Goal: Transaction & Acquisition: Book appointment/travel/reservation

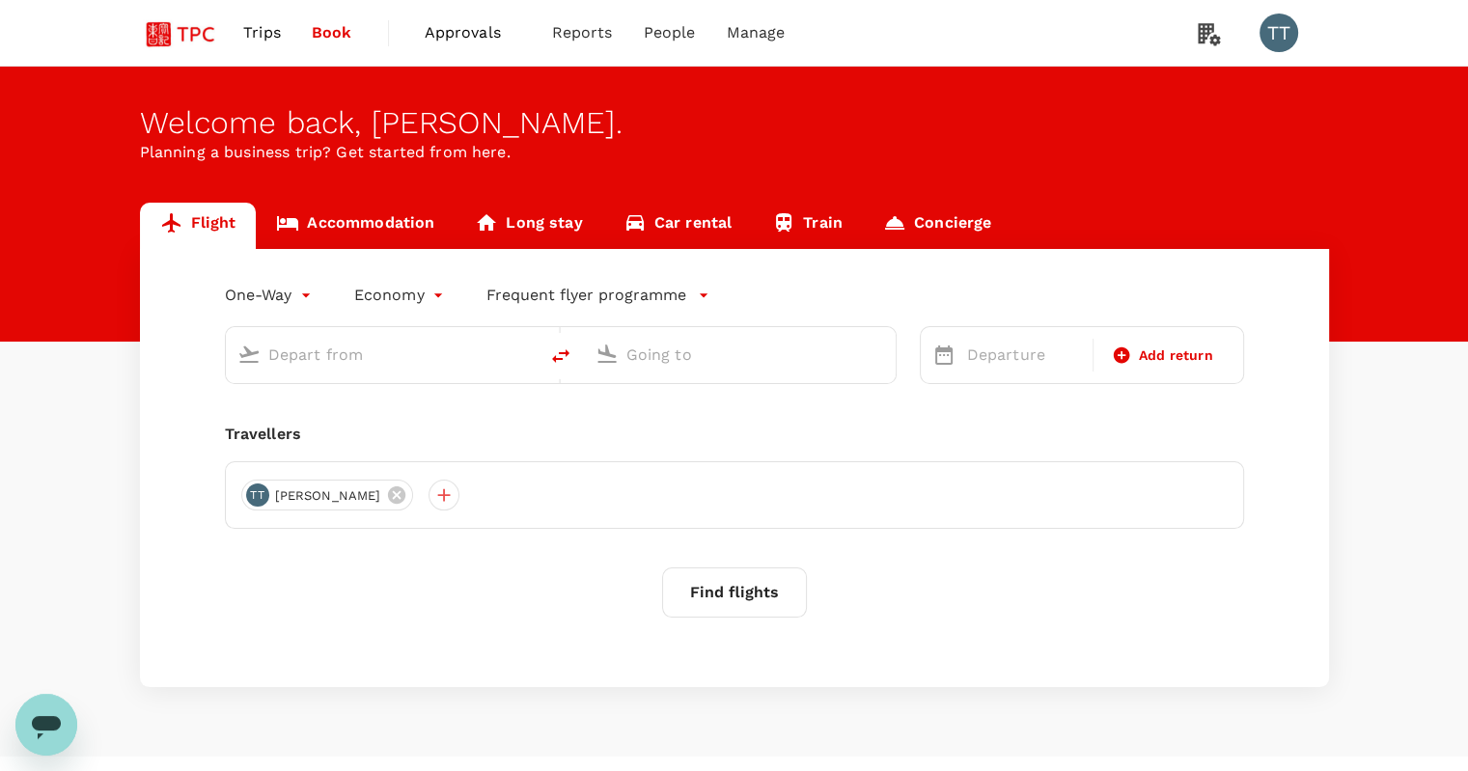
type input "business"
type input "Tokyo Intl (HND)"
type input "Shanghai Pudong Intl (PVG)"
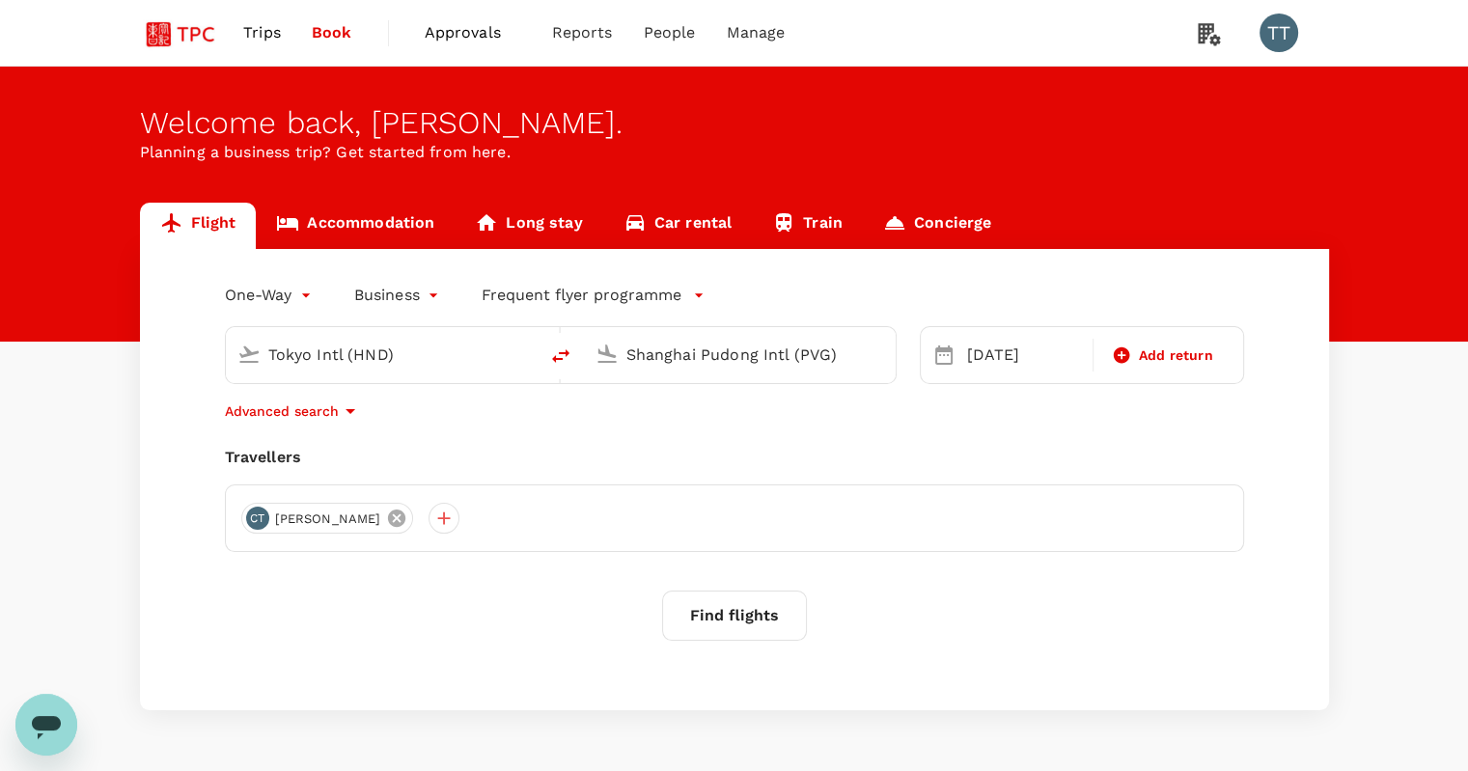
click at [388, 516] on icon at bounding box center [396, 517] width 17 height 17
drag, startPoint x: 252, startPoint y: 516, endPoint x: 265, endPoint y: 517, distance: 13.5
click at [251, 516] on div at bounding box center [256, 518] width 31 height 31
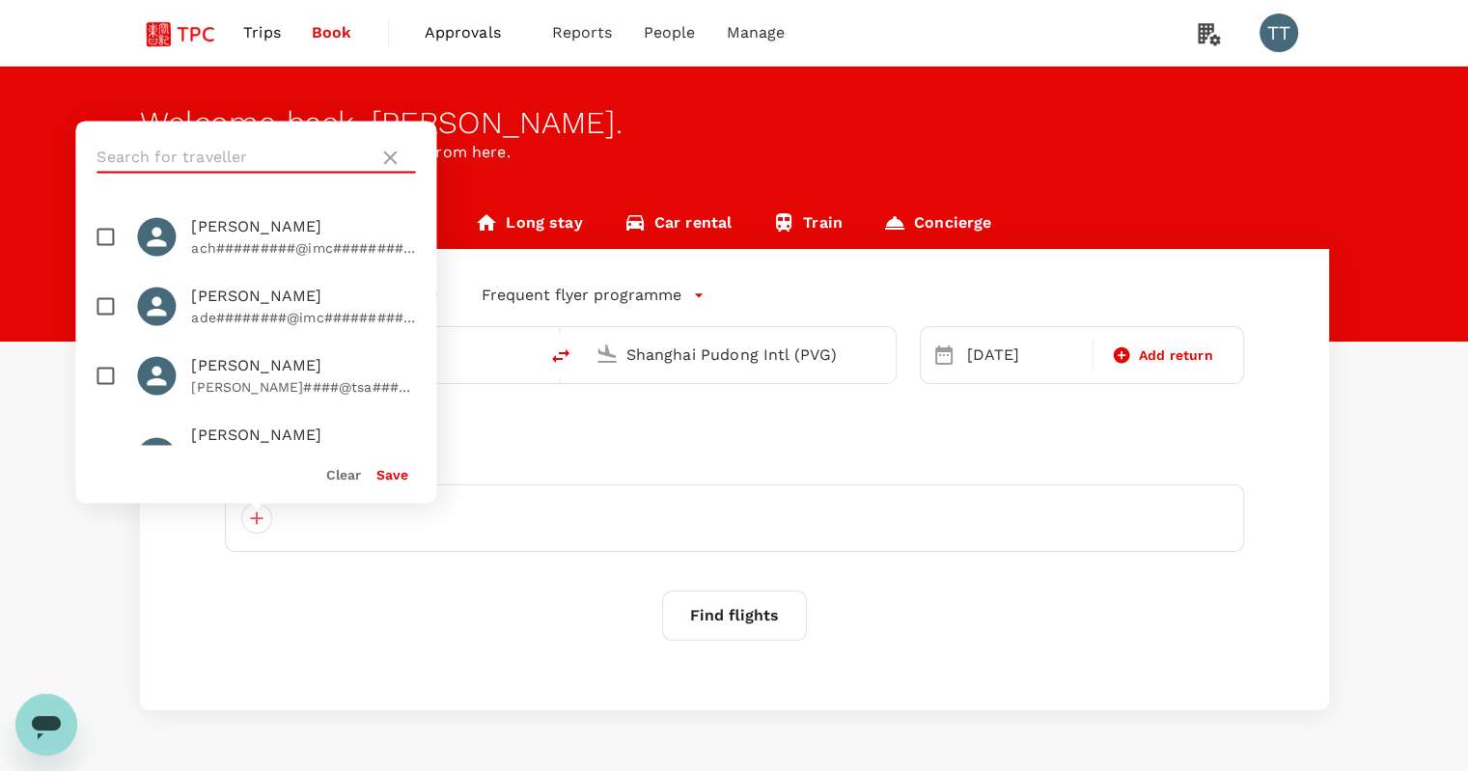
click at [287, 165] on input "text" at bounding box center [233, 157] width 274 height 31
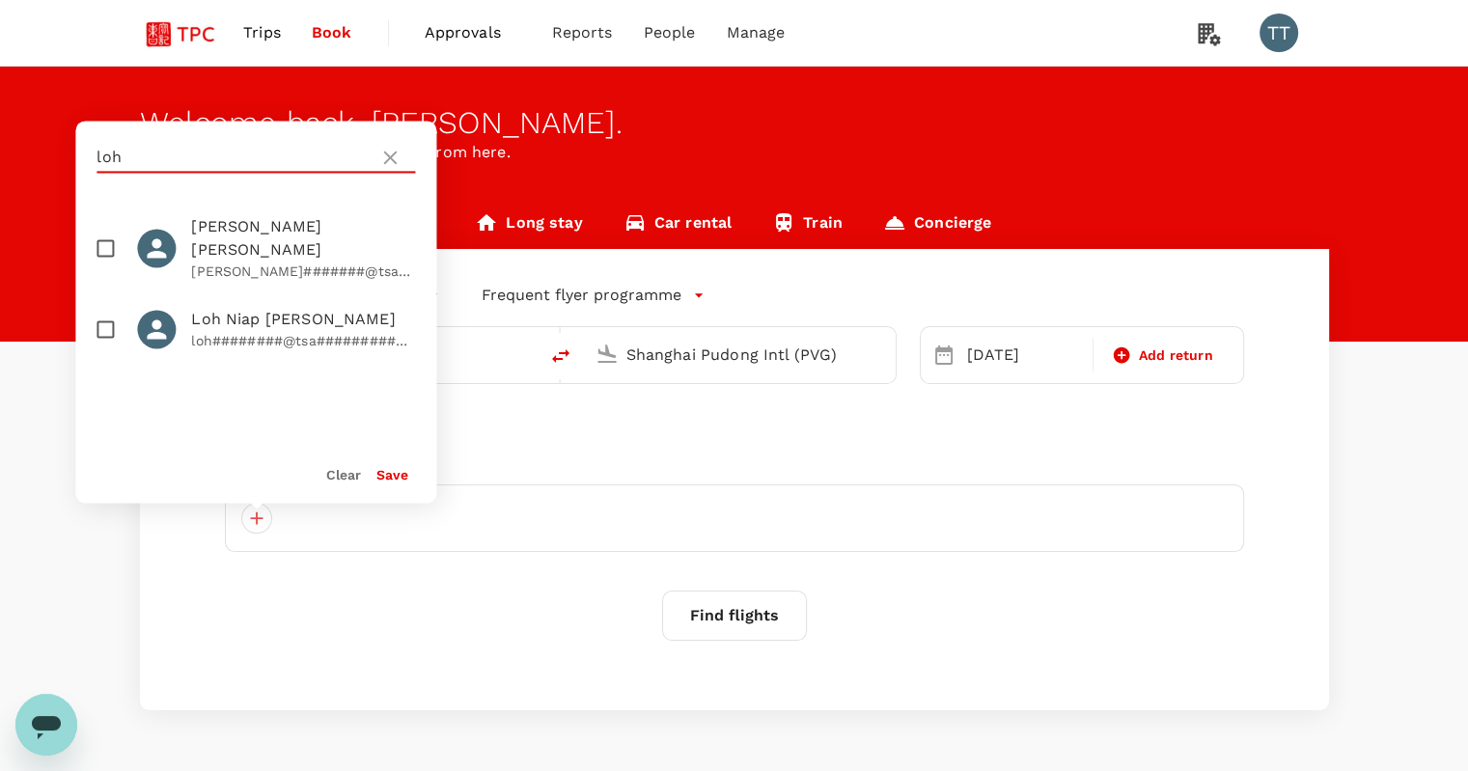
type input "loh"
click at [111, 310] on input "checkbox" at bounding box center [105, 329] width 41 height 41
checkbox input "true"
click at [382, 470] on button "Save" at bounding box center [392, 474] width 32 height 15
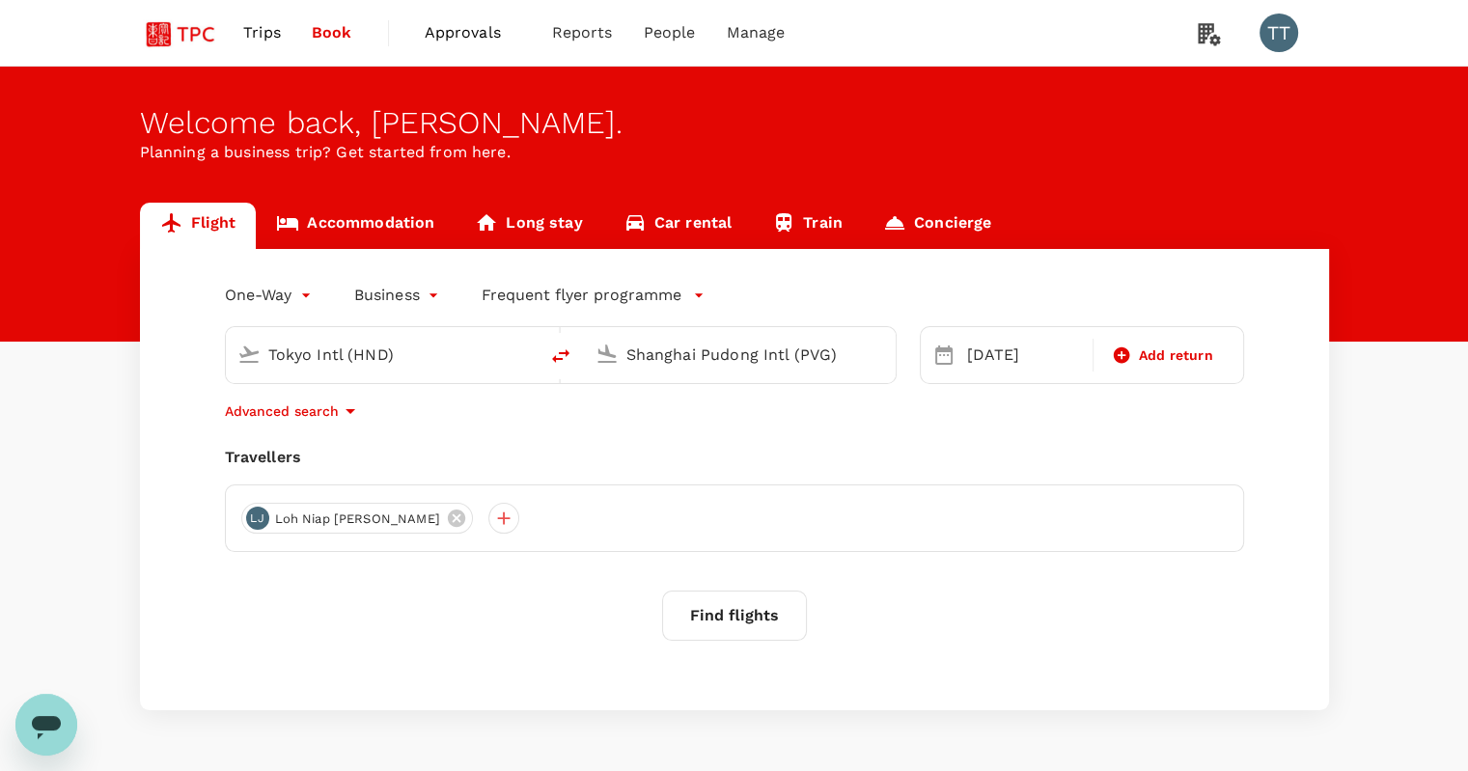
click at [422, 358] on input "Tokyo Intl (HND)" at bounding box center [382, 355] width 229 height 30
click at [430, 432] on p "Singapore Changi" at bounding box center [412, 430] width 343 height 19
type input "Singapore Changi (SIN)"
click at [658, 349] on input "Shanghai Pudong Intl (PVG)" at bounding box center [740, 355] width 229 height 30
click at [643, 442] on div "Phuket Intl HKT" at bounding box center [755, 430] width 413 height 30
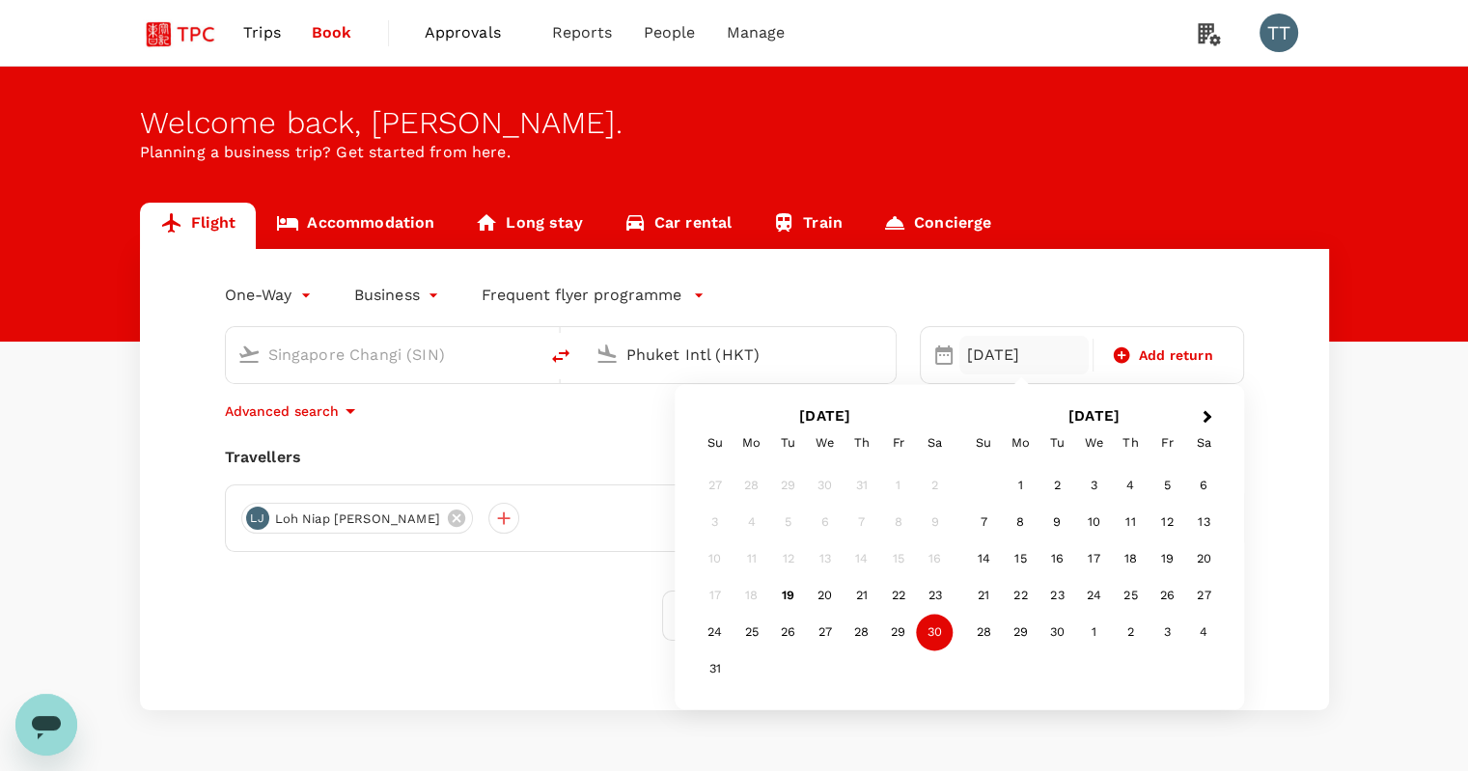
type input "Phuket Intl (HKT)"
click at [1086, 483] on div "3" at bounding box center [1093, 486] width 37 height 37
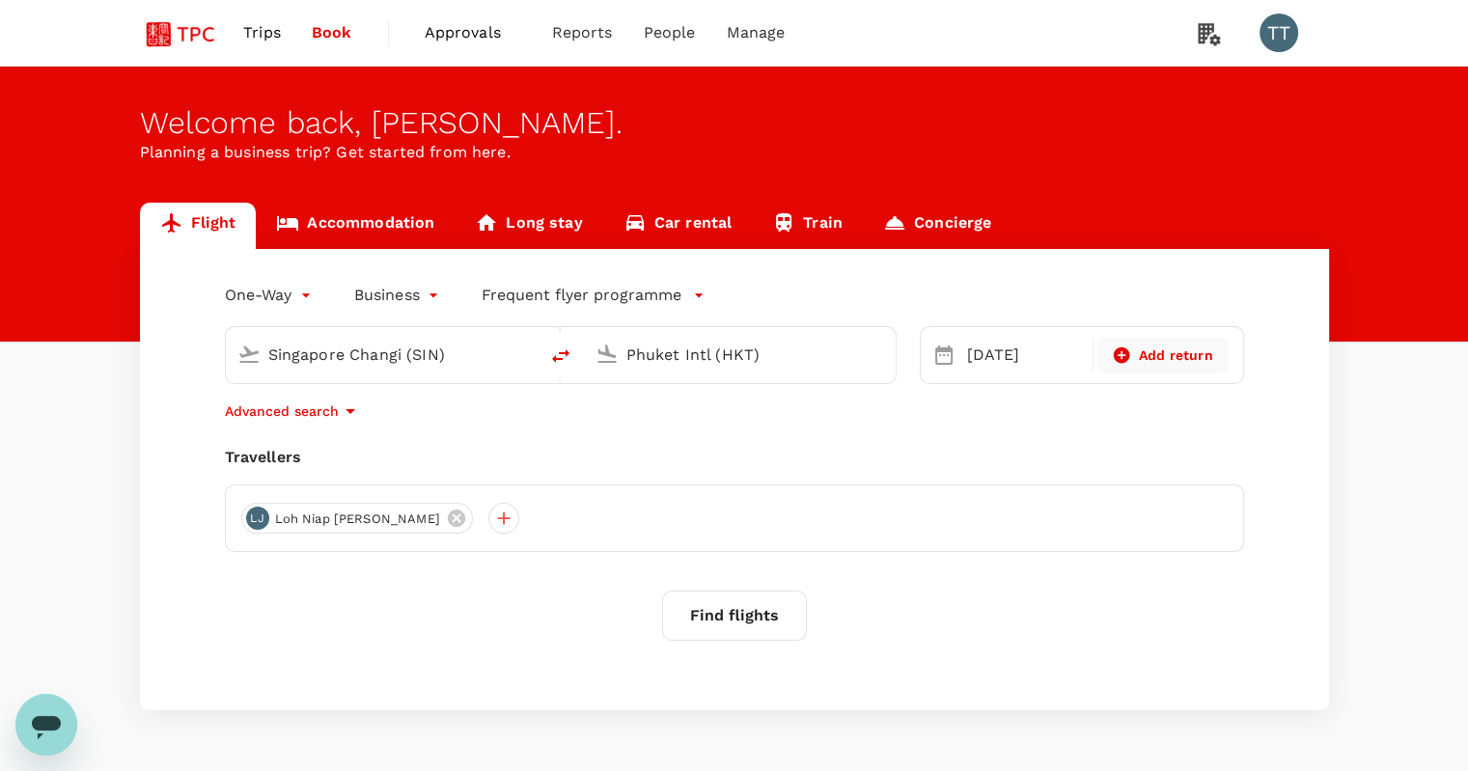
click at [1117, 351] on icon at bounding box center [1121, 355] width 16 height 16
type input "roundtrip"
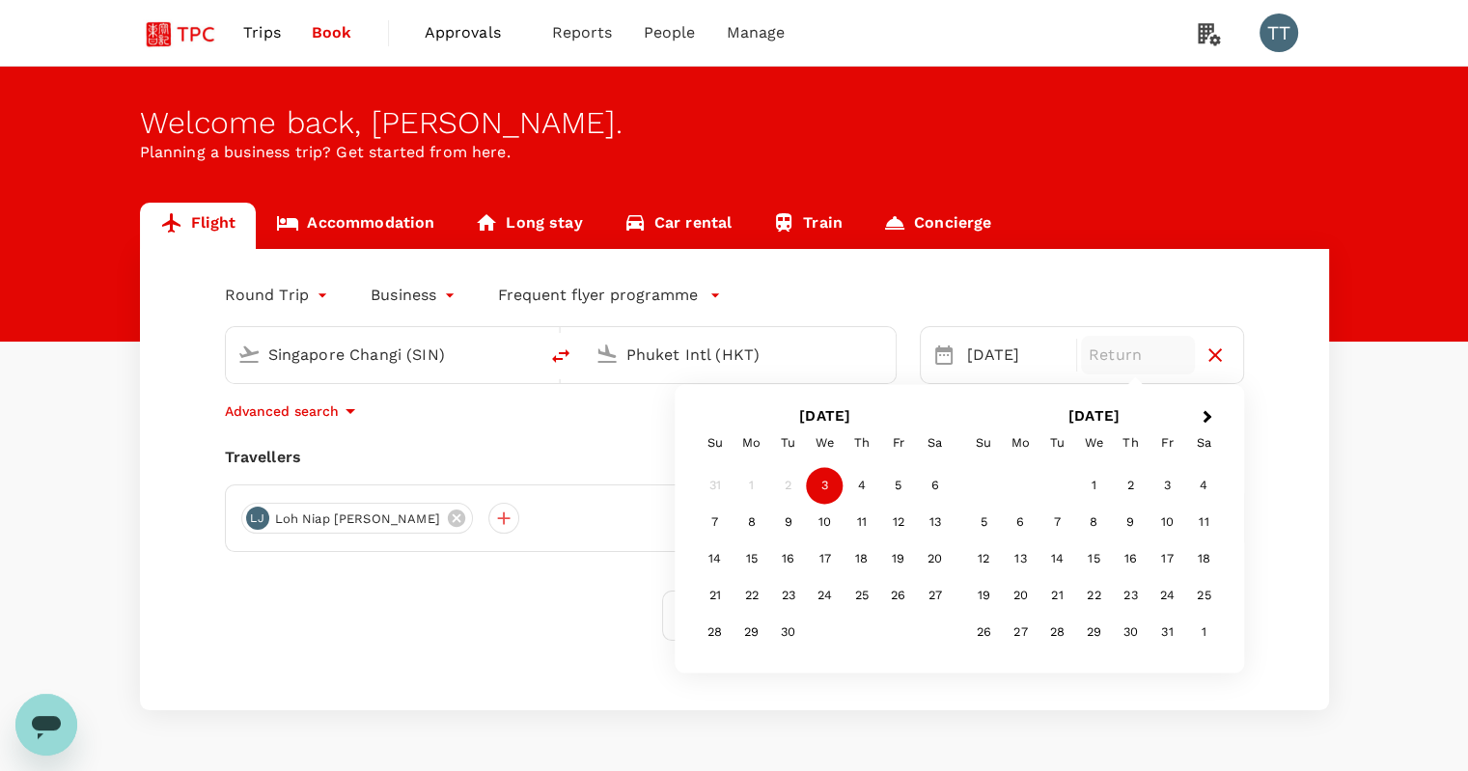
click at [558, 435] on div "Round Trip roundtrip Business business Frequent flyer programme [GEOGRAPHIC_DAT…" at bounding box center [734, 479] width 1189 height 461
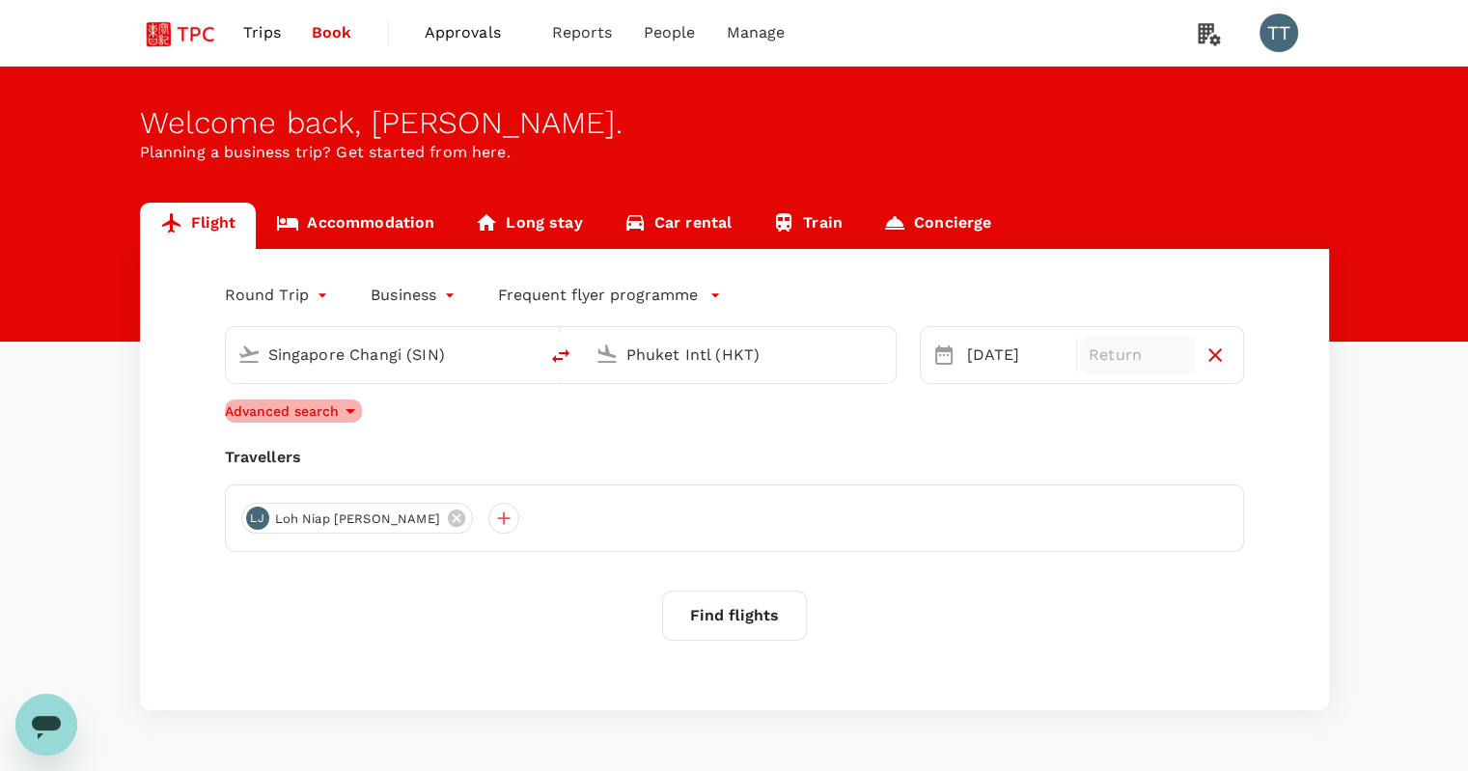
click at [336, 411] on p "Advanced search" at bounding box center [282, 410] width 114 height 19
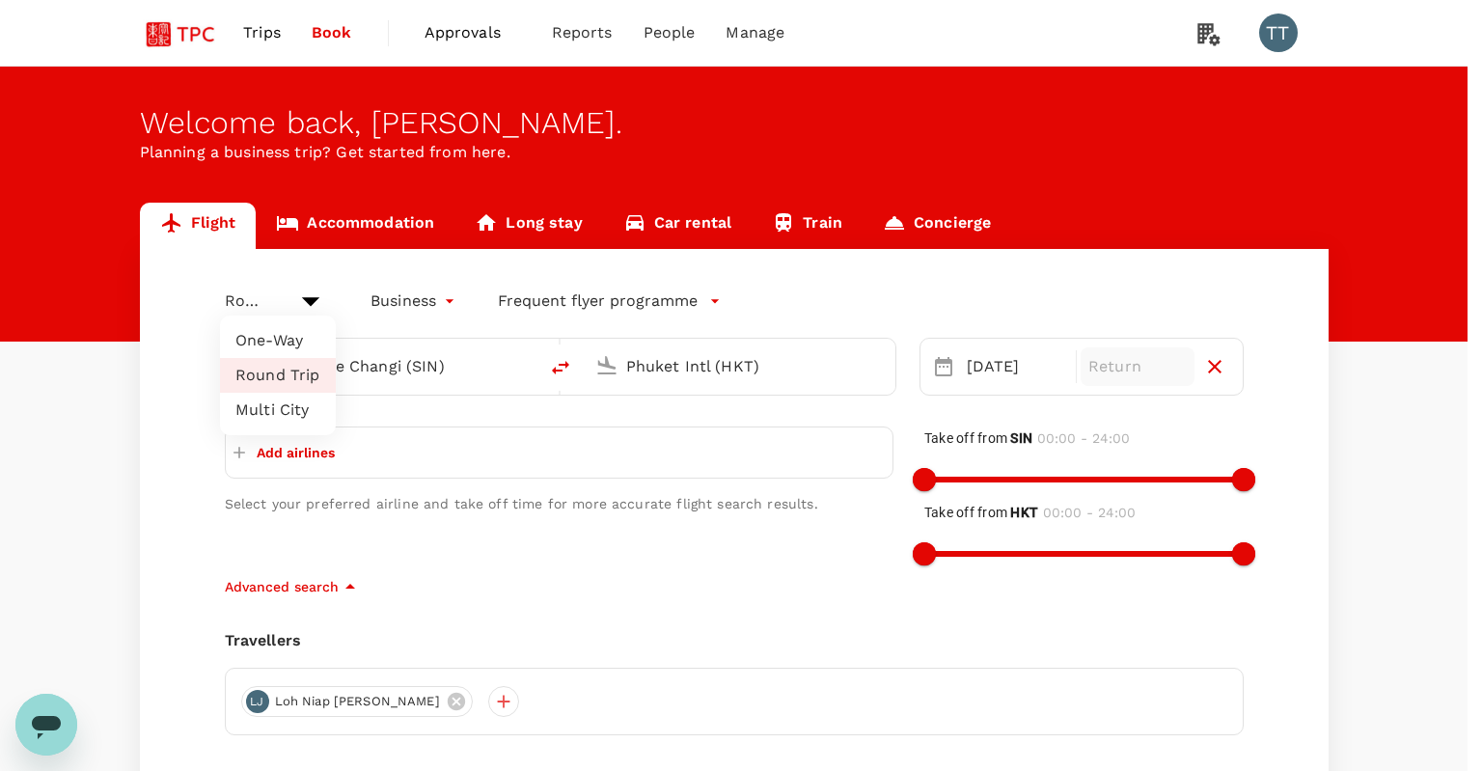
click at [316, 295] on body "Trips Book Approvals 0 Reports People Manage TT Welcome back , [PERSON_NAME] . …" at bounding box center [741, 507] width 1482 height 1015
click at [282, 404] on li "Multi City" at bounding box center [278, 410] width 116 height 35
type input "multicity"
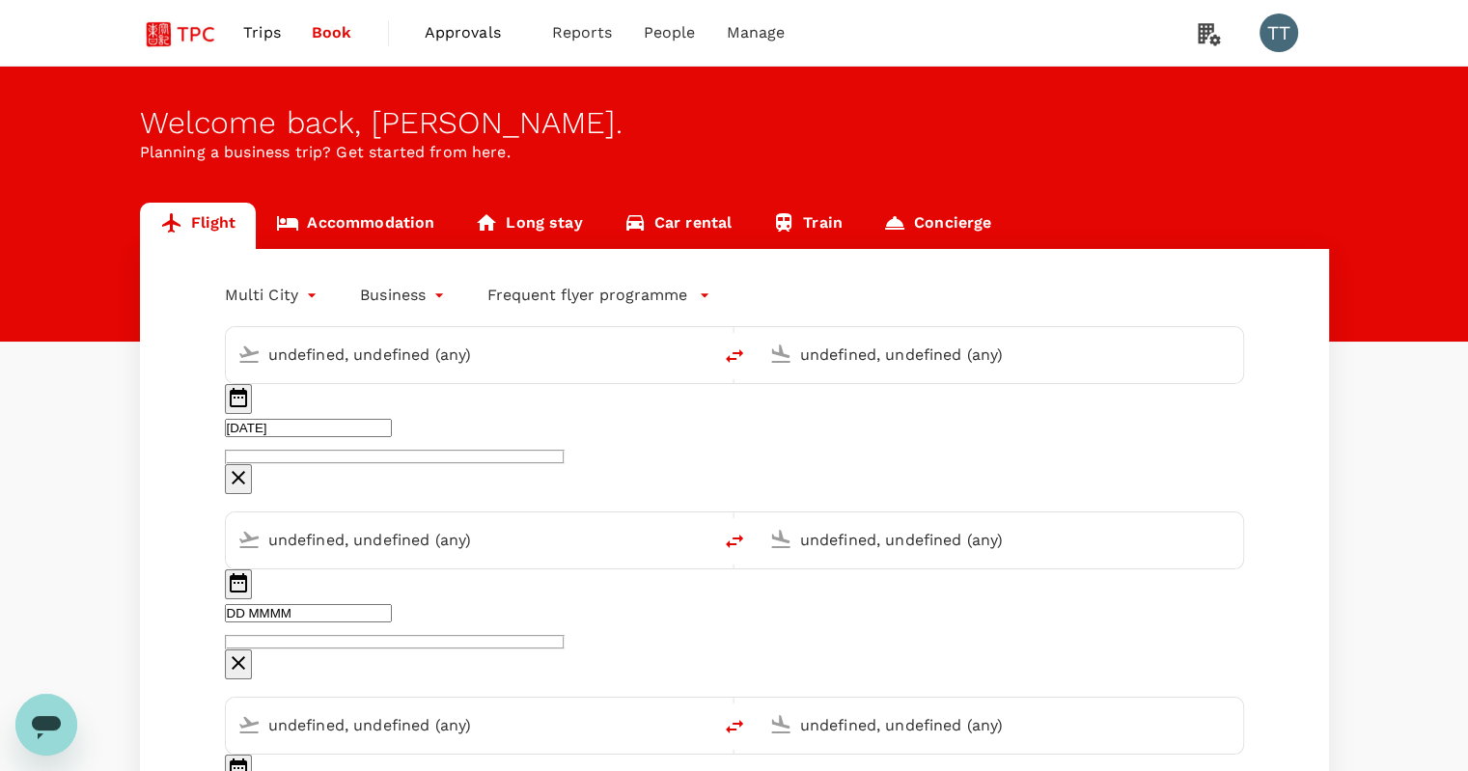
type input "Singapore Changi (SIN)"
type input "Phuket Intl (HKT)"
type input "Singapore Changi (SIN)"
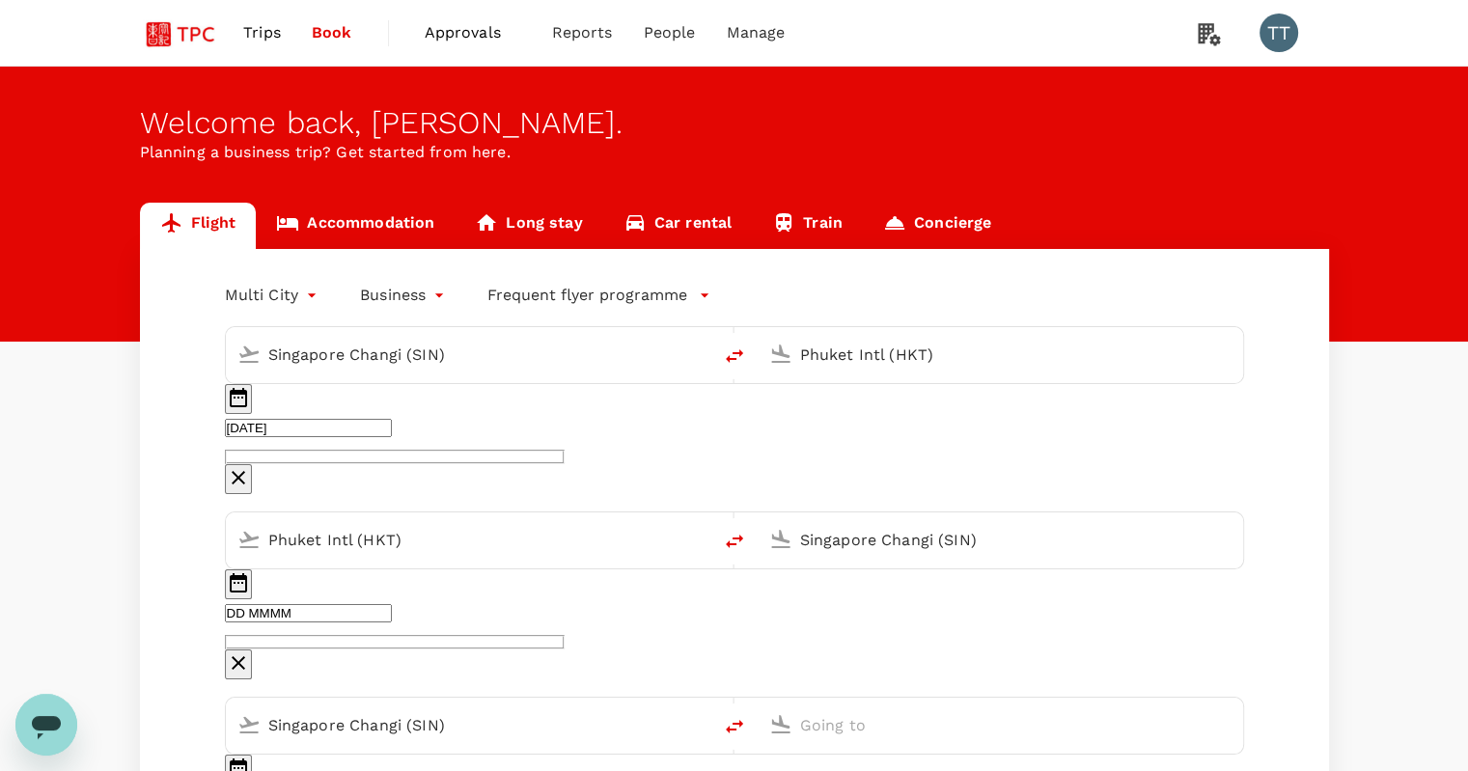
type input "[EMAIL_ADDRESS][DOMAIN_NAME]"
type input "65"
type input "92743081"
click at [800, 525] on input "Singapore Changi (SIN)" at bounding box center [1001, 540] width 402 height 30
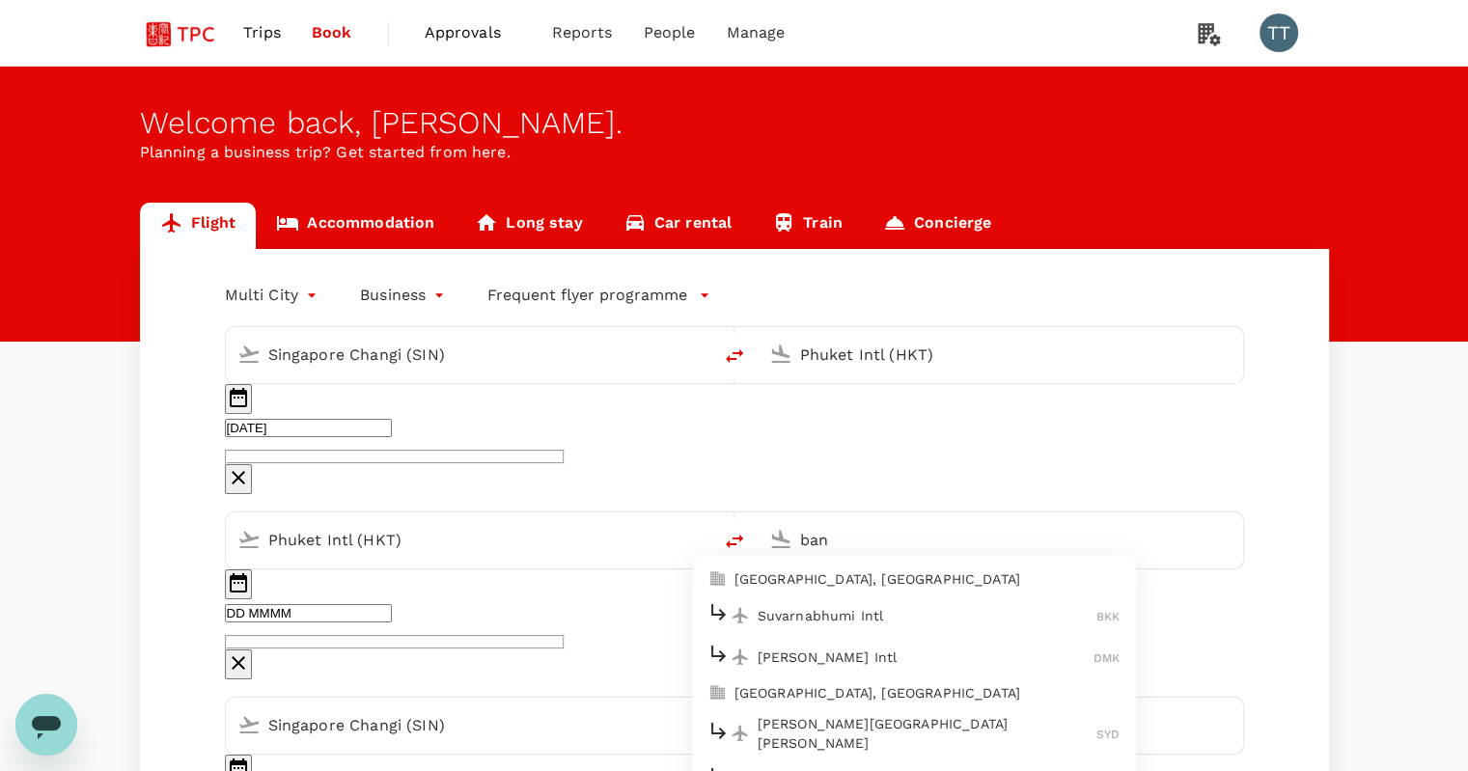
click at [850, 606] on p "Suvarnabhumi Intl" at bounding box center [927, 615] width 340 height 19
type input "Suvarnabhumi Intl (BKK)"
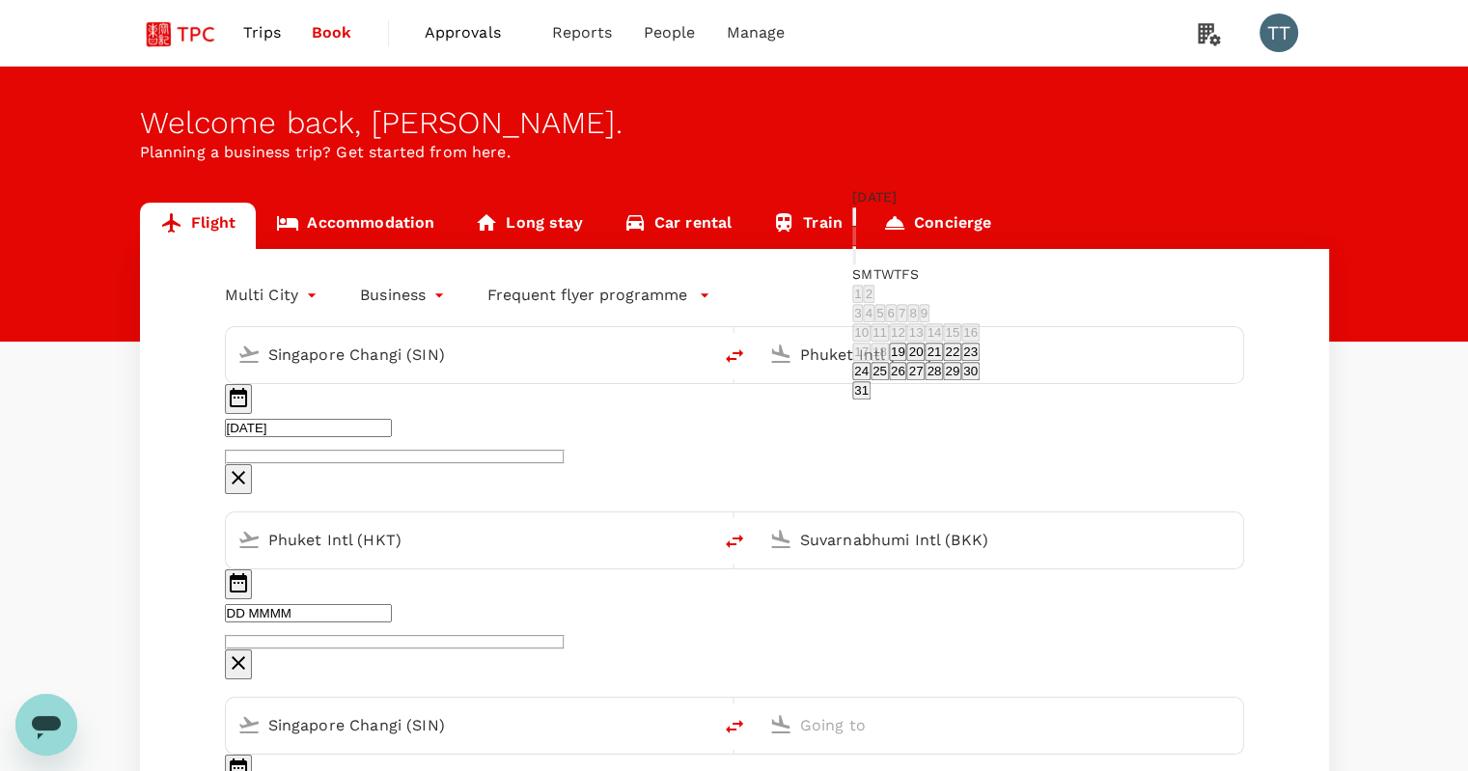
click at [854, 260] on icon "Next month" at bounding box center [854, 260] width 0 height 0
click at [895, 304] on button "4" at bounding box center [890, 313] width 11 height 18
type input "[DATE]"
click at [431, 710] on input "Singapore Changi (SIN)" at bounding box center [469, 725] width 402 height 30
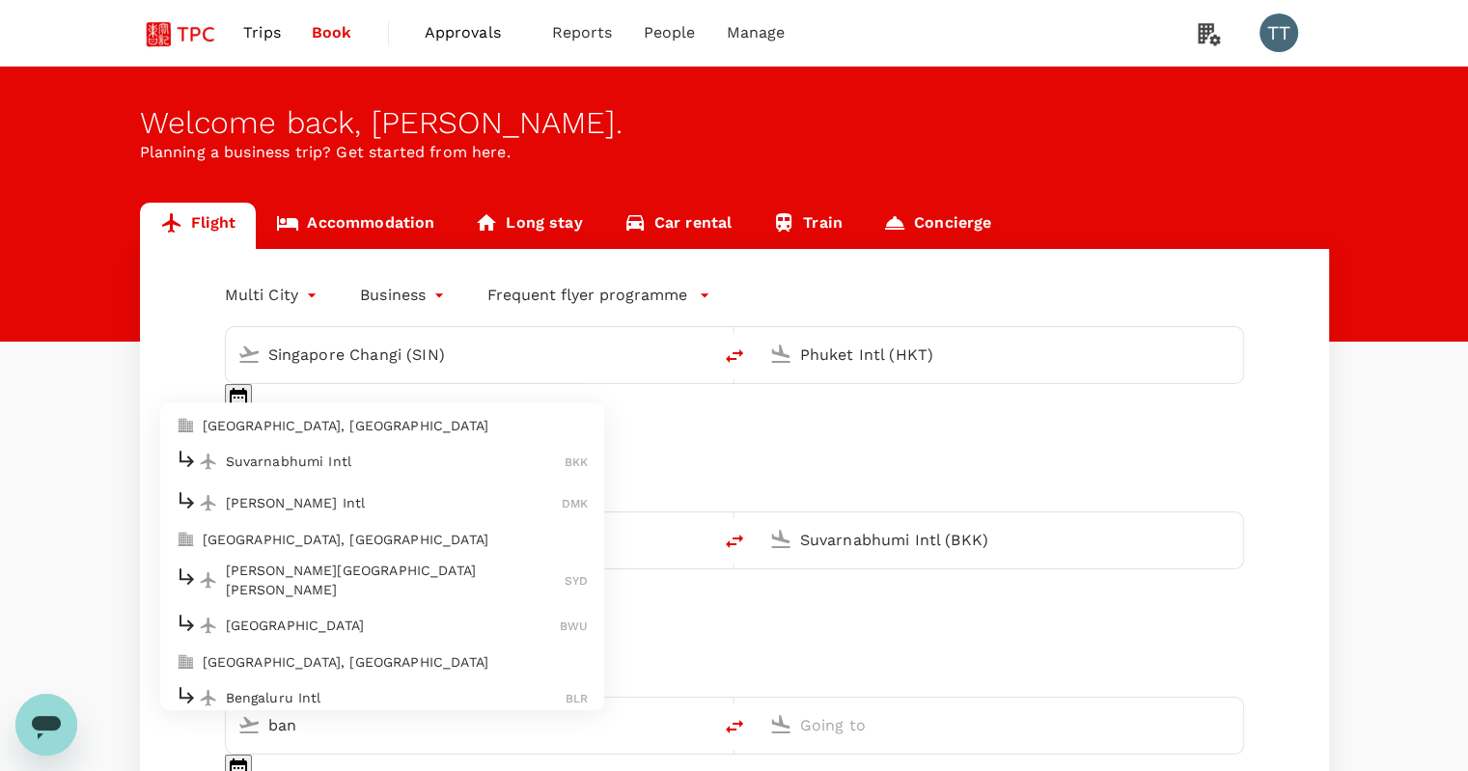
click at [428, 452] on p "Suvarnabhumi Intl" at bounding box center [396, 461] width 340 height 19
type input "Suvarnabhumi Intl (BKK)"
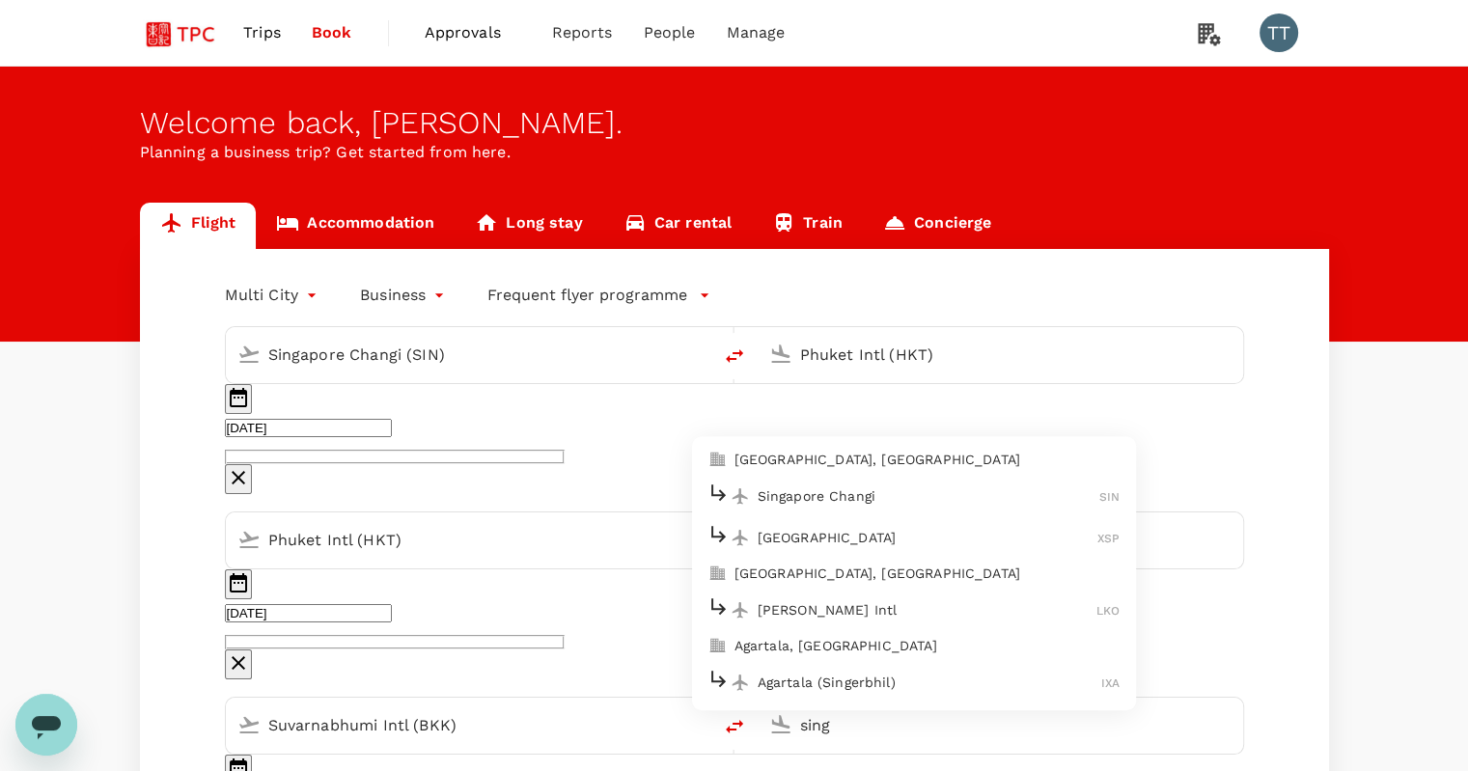
click at [734, 450] on p "[GEOGRAPHIC_DATA], [GEOGRAPHIC_DATA]" at bounding box center [927, 459] width 386 height 19
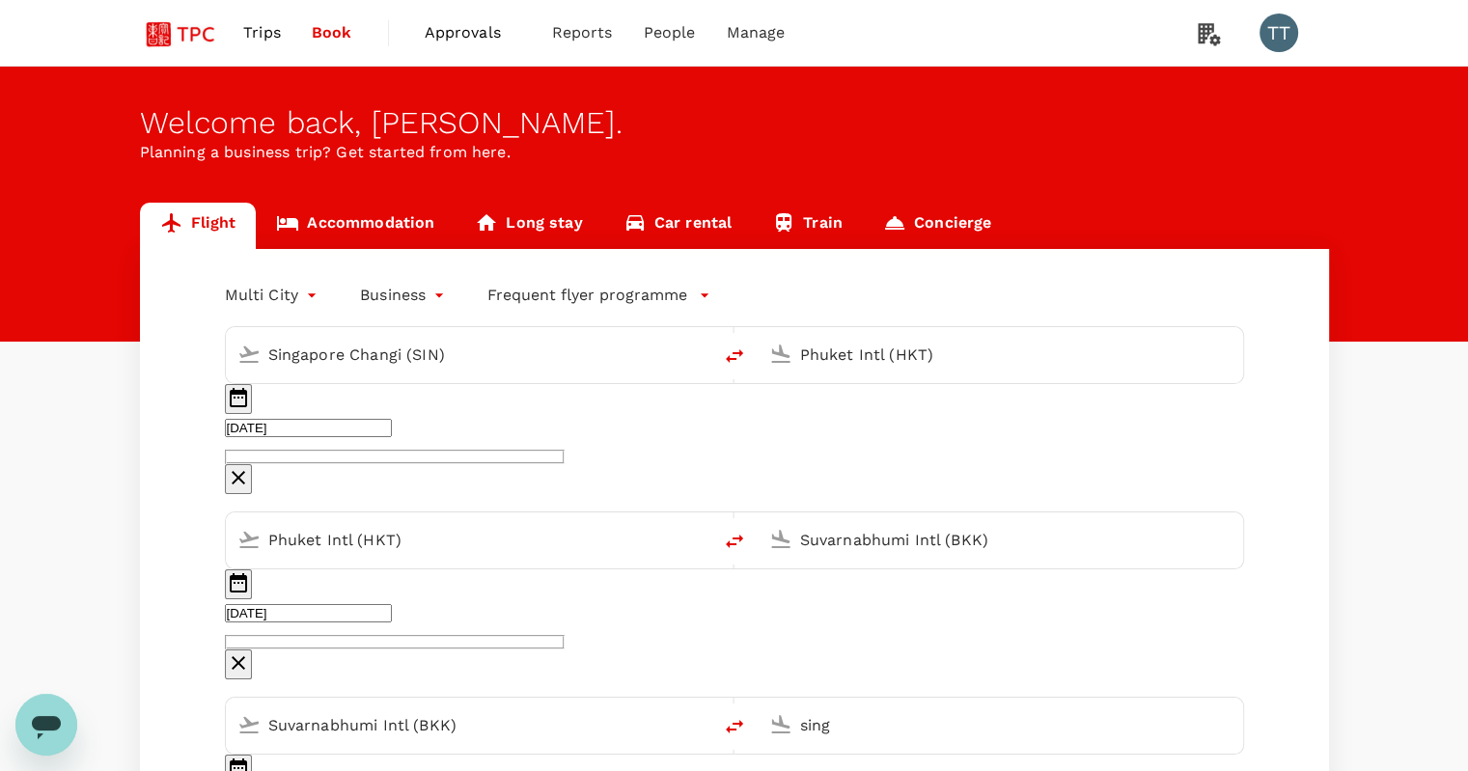
type input "[GEOGRAPHIC_DATA], [GEOGRAPHIC_DATA] (any)"
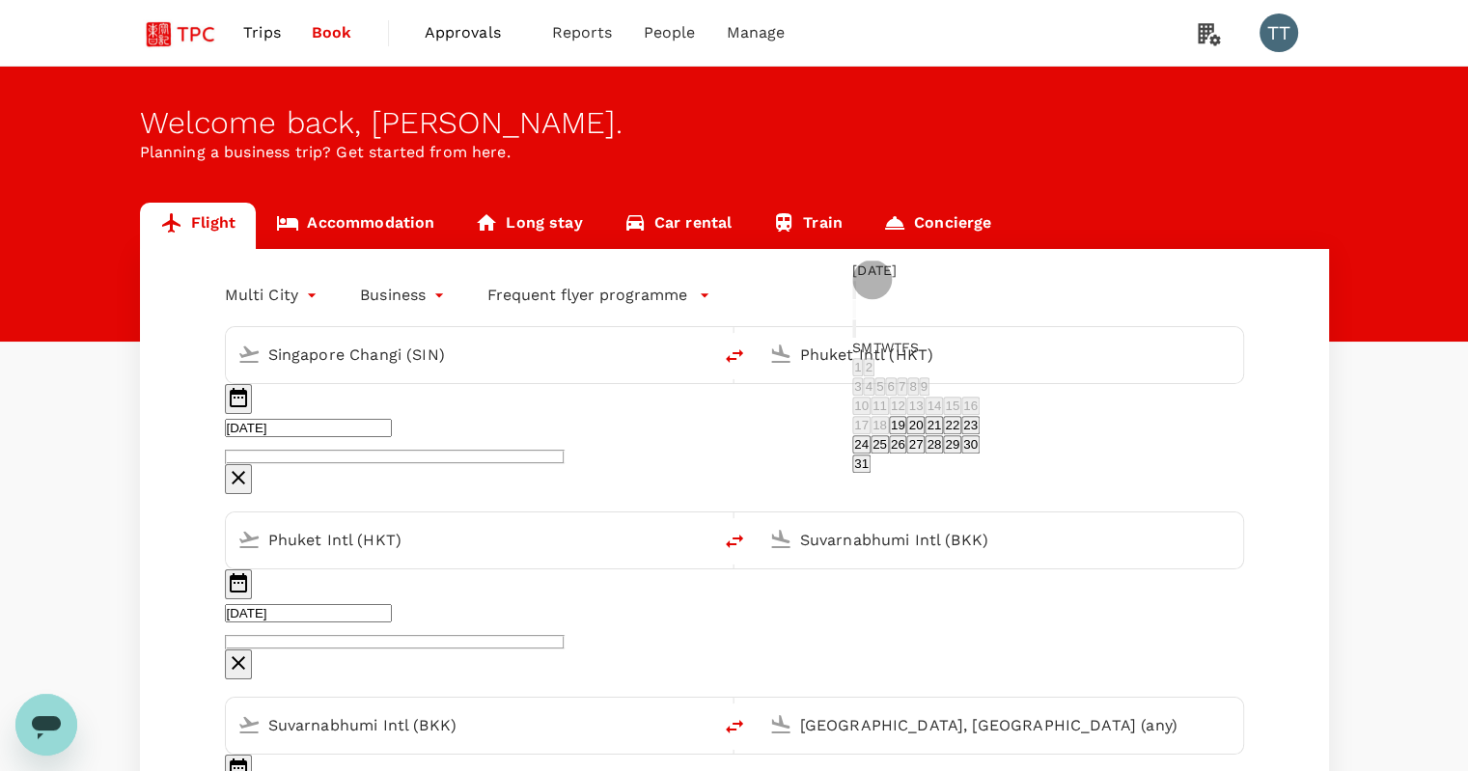
click at [869, 339] on icon "Next month" at bounding box center [866, 345] width 7 height 12
click at [874, 397] on button "8" at bounding box center [869, 406] width 11 height 18
type input "[DATE]"
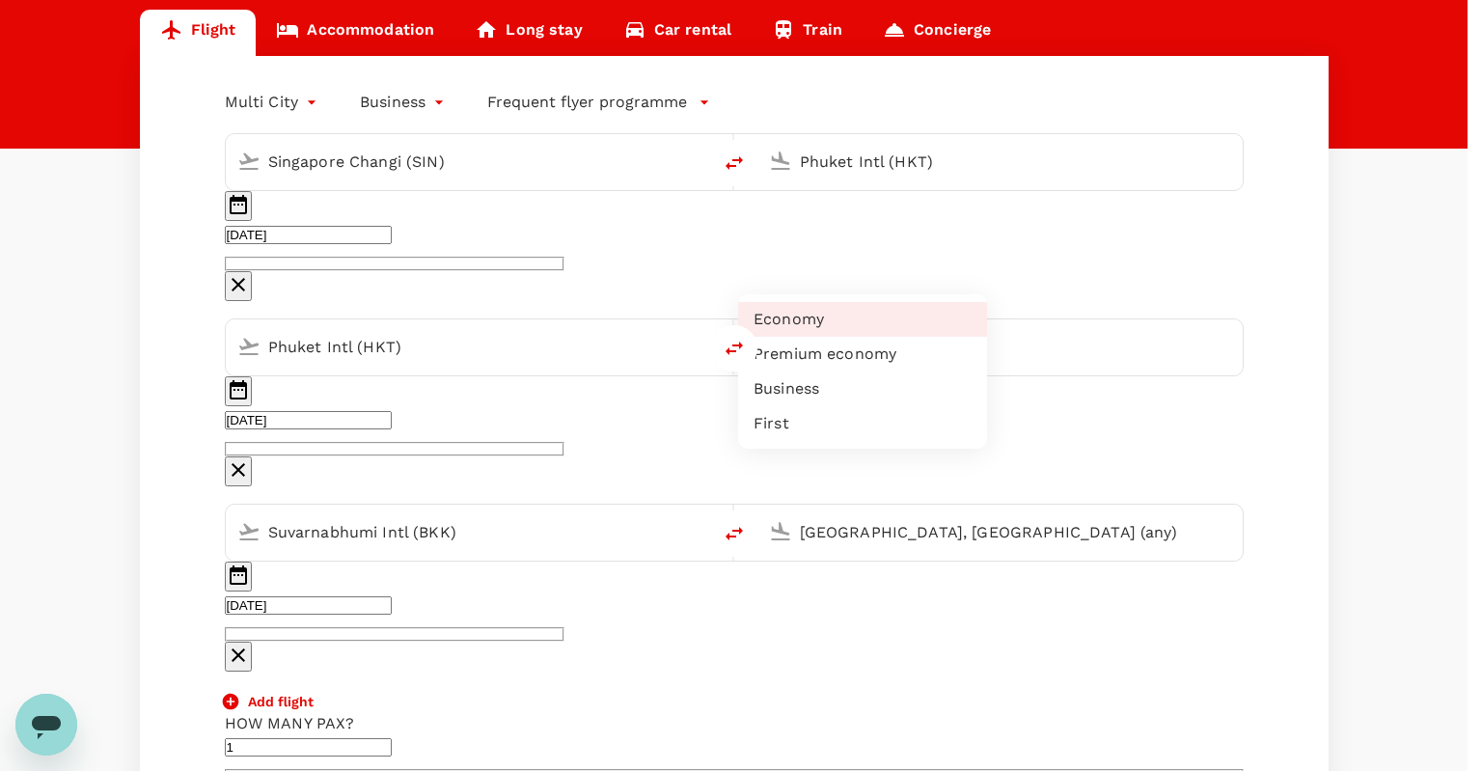
click at [912, 406] on li "Business" at bounding box center [862, 388] width 249 height 35
type input "business"
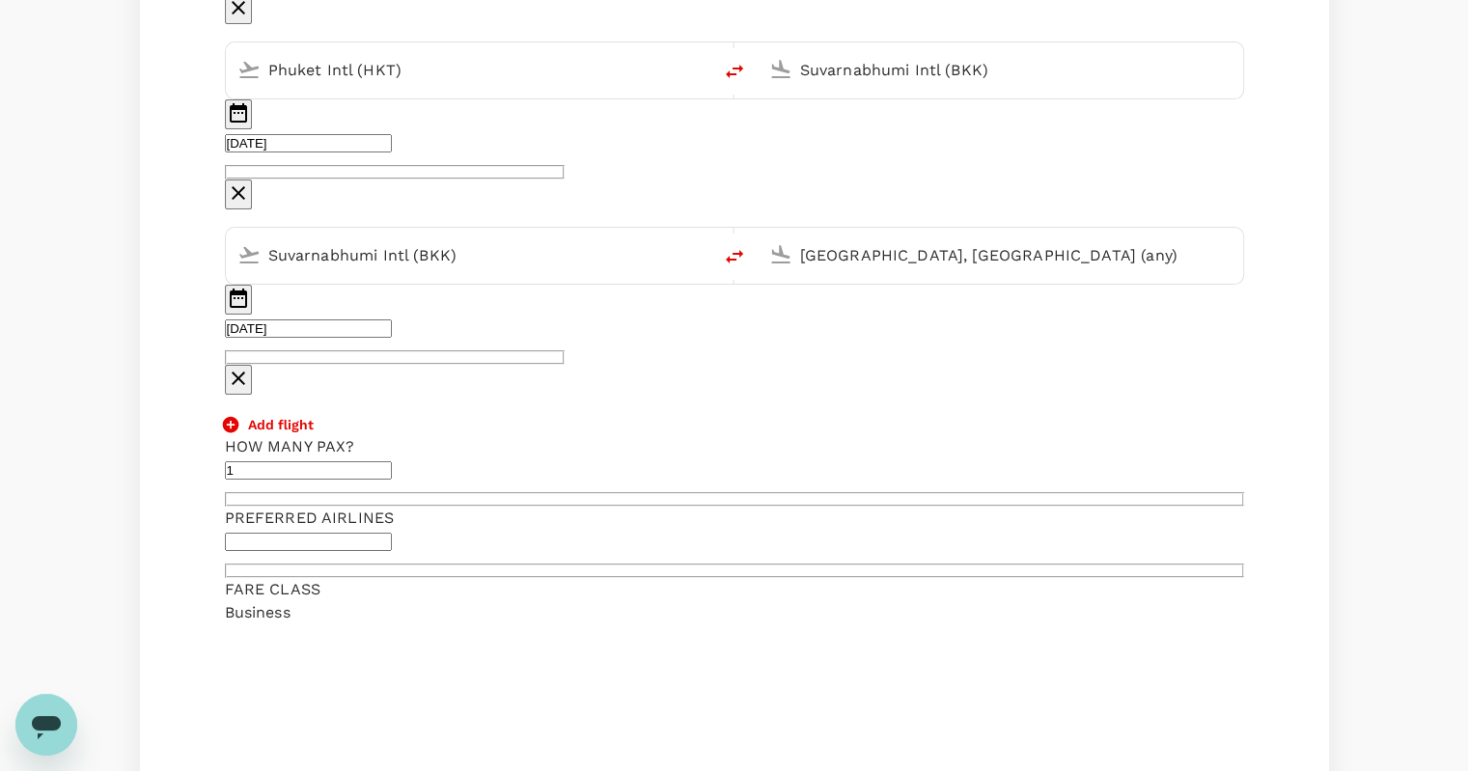
scroll to position [482, 0]
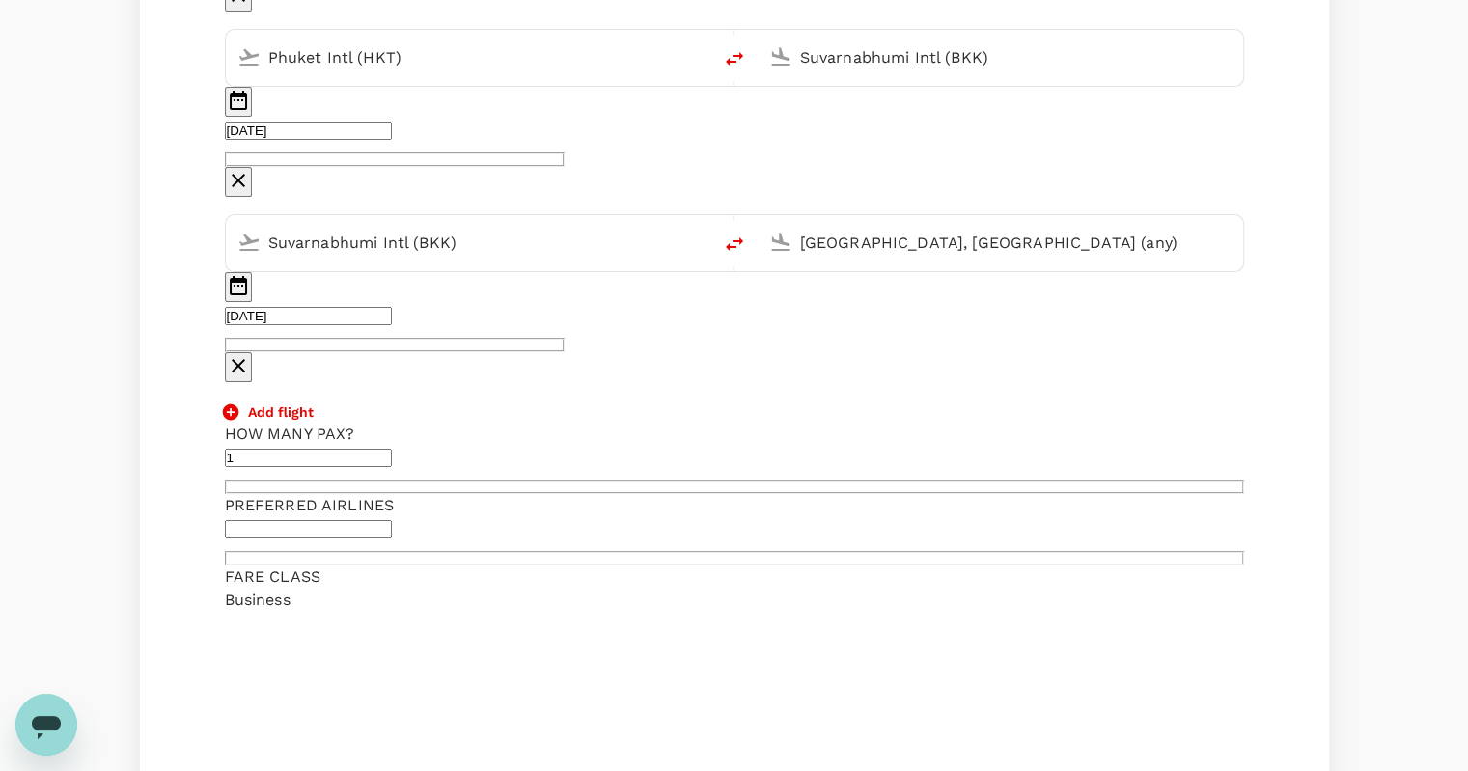
type textarea "N"
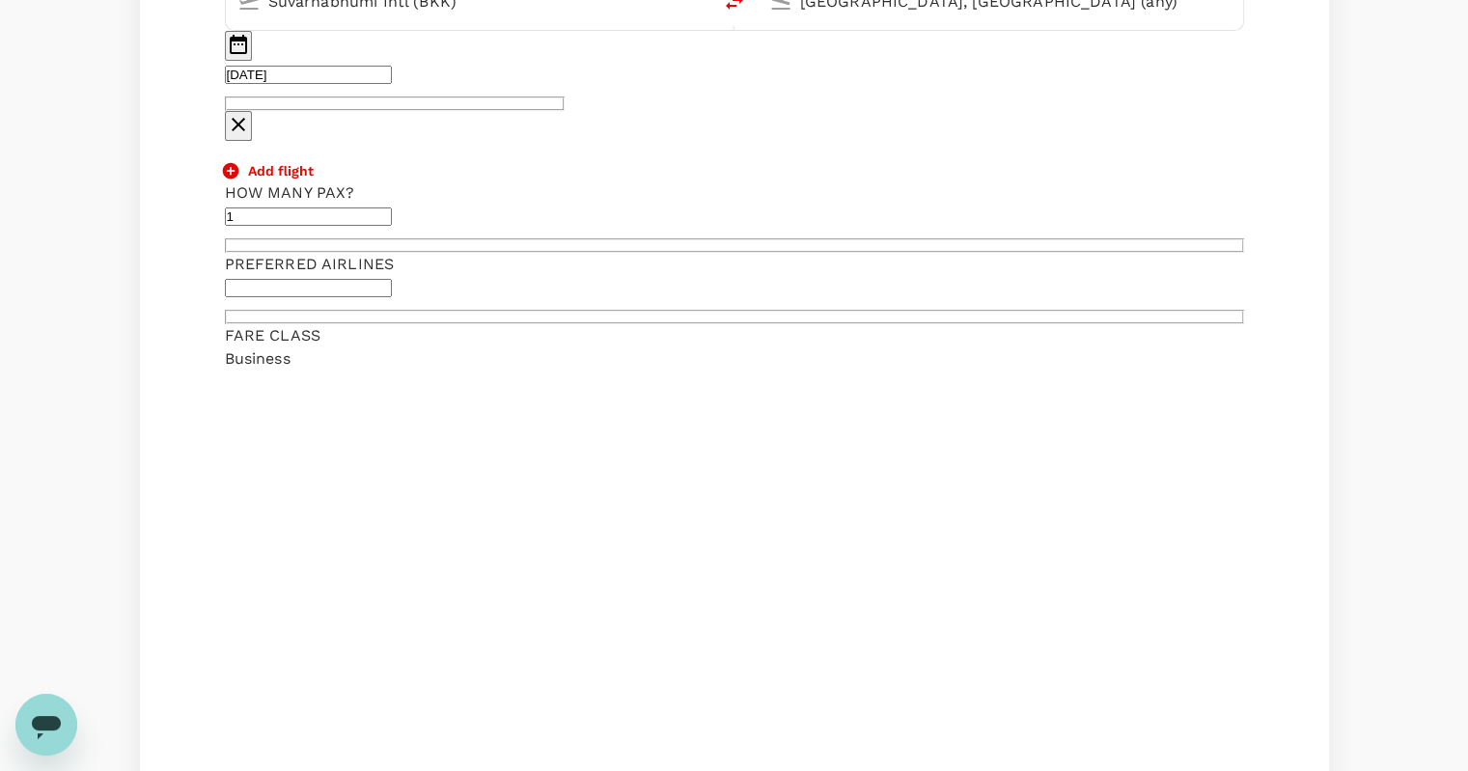
scroll to position [772, 0]
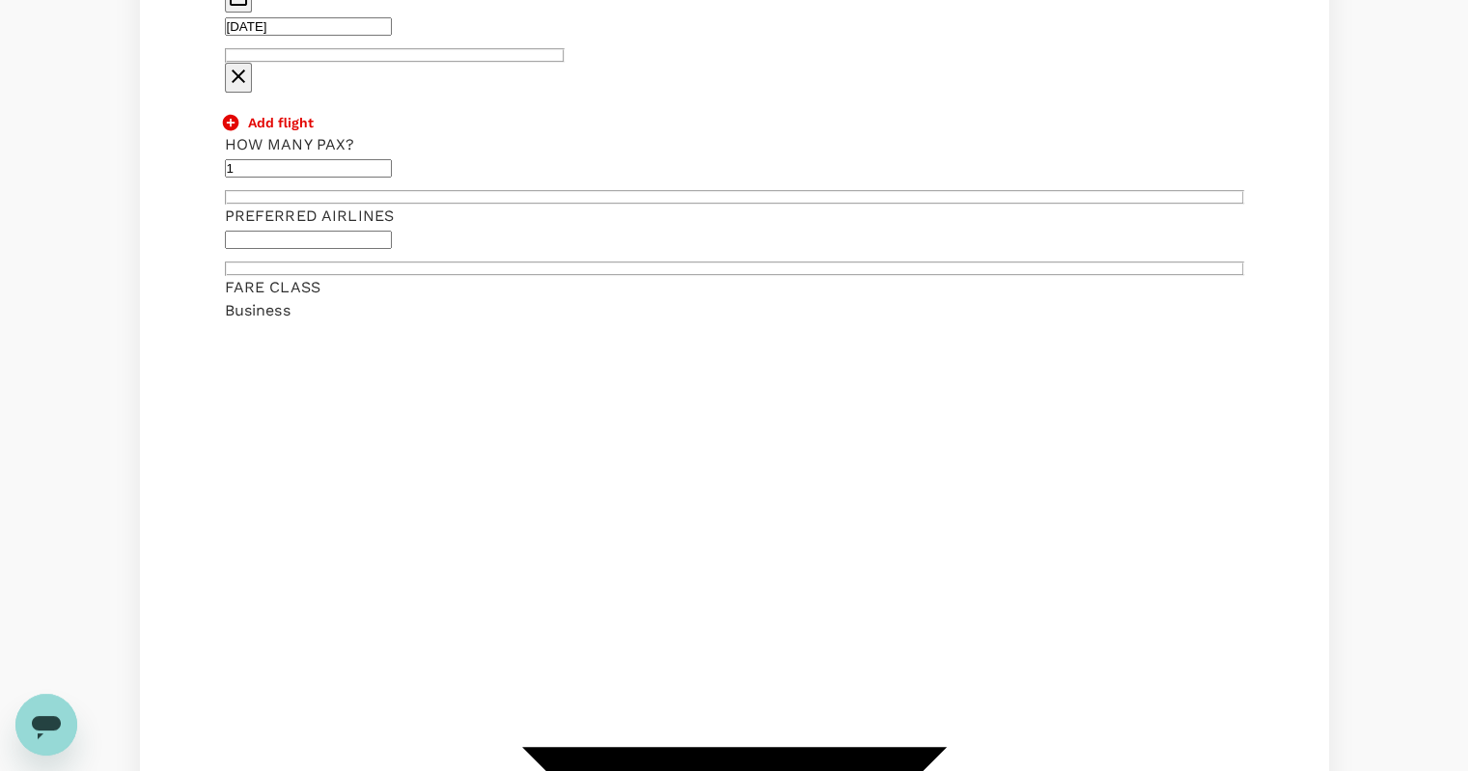
type textarea "Direct flights only."
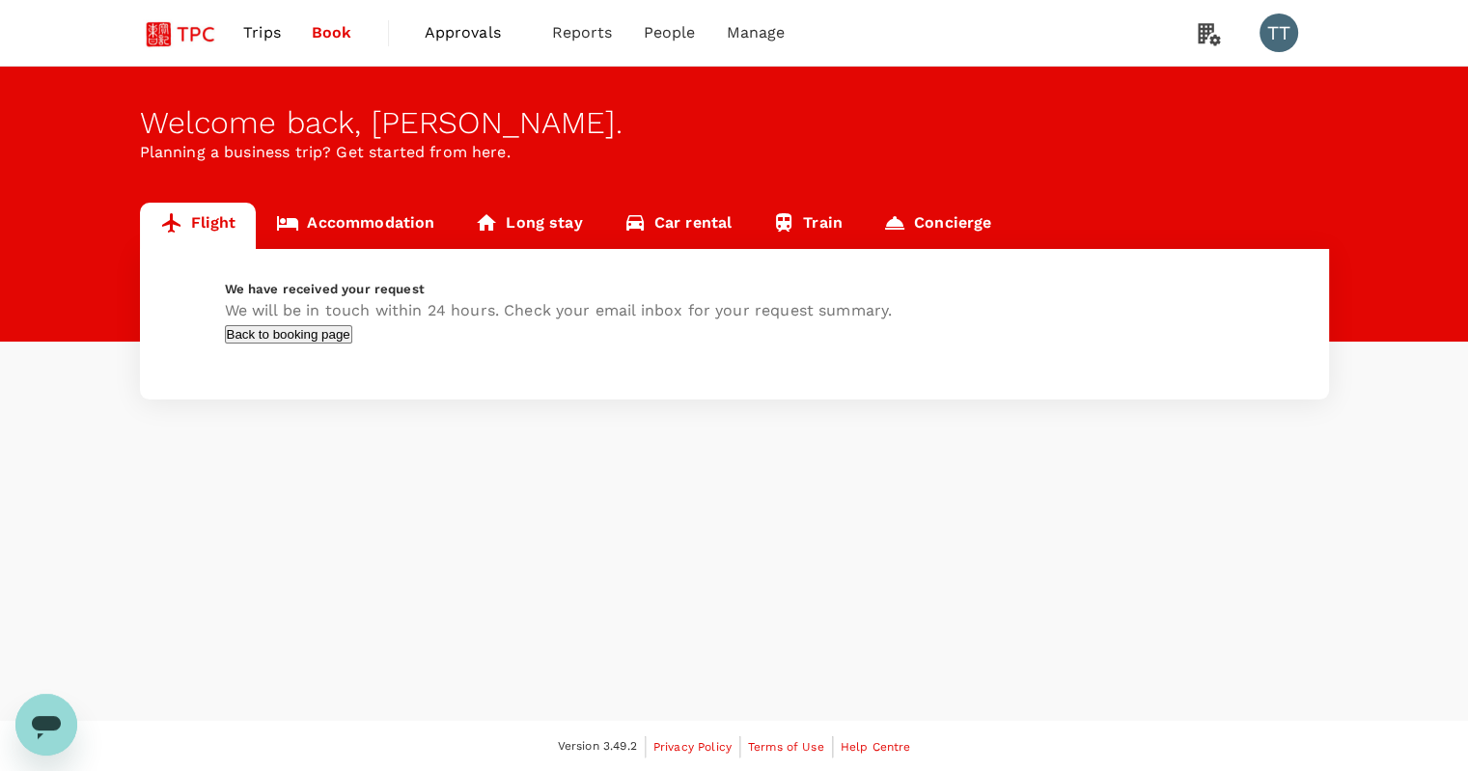
click at [259, 26] on span "Trips" at bounding box center [262, 32] width 38 height 23
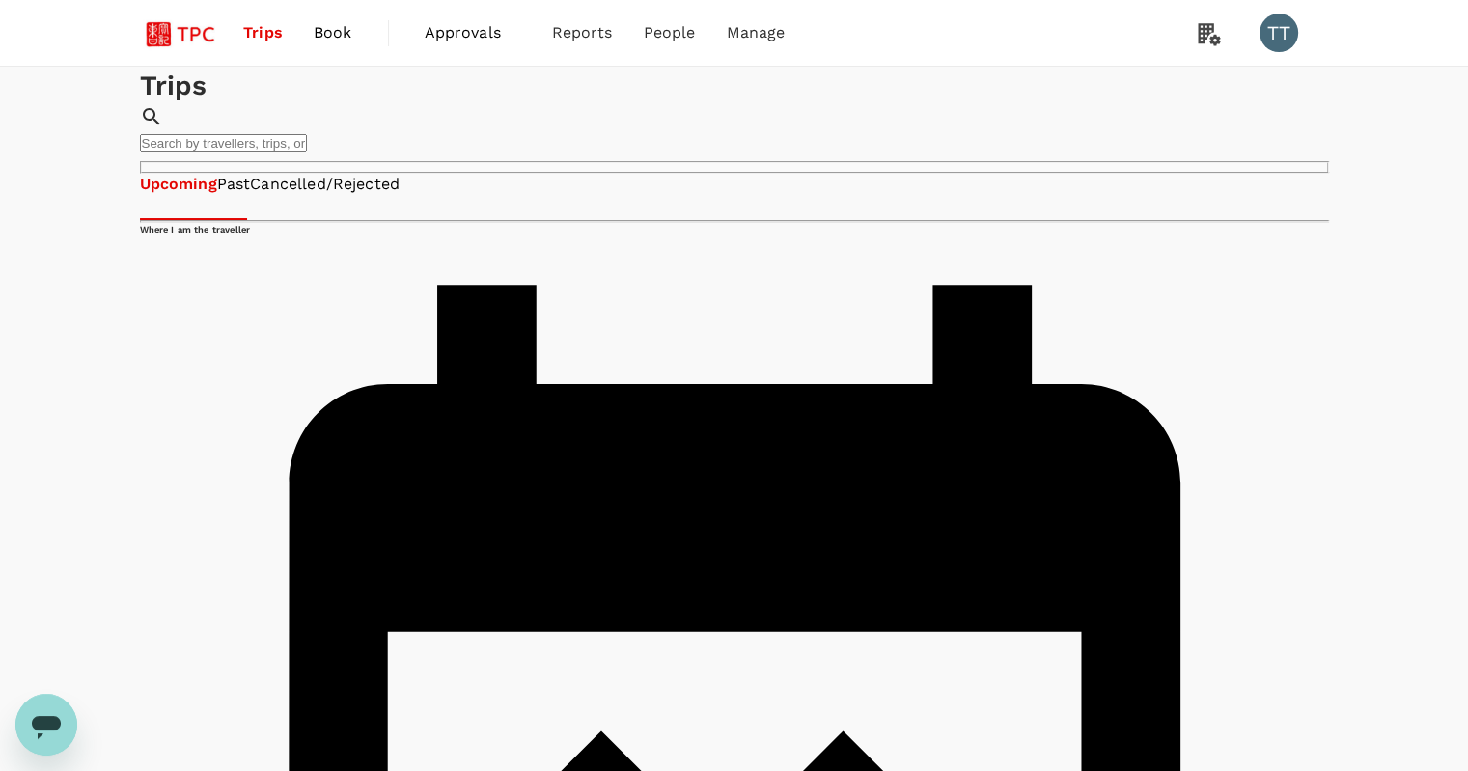
click at [251, 196] on link "Past" at bounding box center [234, 185] width 34 height 22
click at [399, 196] on link "Cancelled/Rejected" at bounding box center [325, 185] width 150 height 22
click at [250, 196] on link "Past" at bounding box center [233, 185] width 34 height 22
click at [206, 196] on link "Upcoming" at bounding box center [178, 185] width 76 height 22
